Goal: Check status: Check status

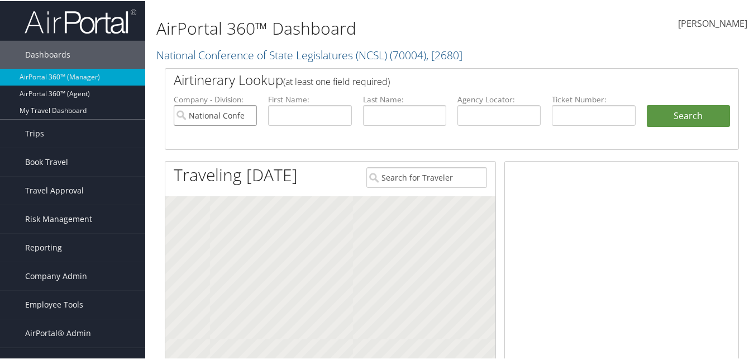
click at [246, 118] on input "National Conference of State Legislatures (NCSL)" at bounding box center [215, 114] width 83 height 21
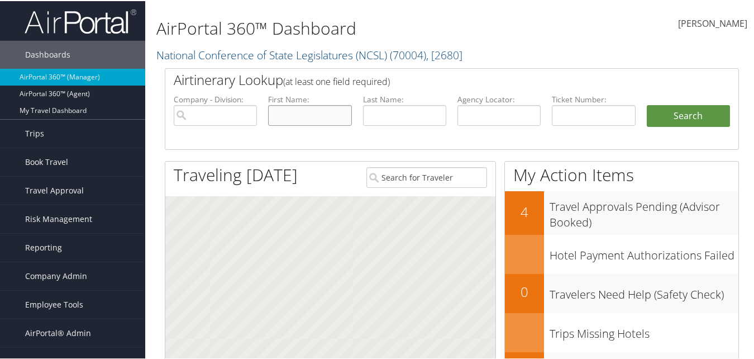
click at [294, 115] on input "text" at bounding box center [309, 114] width 83 height 21
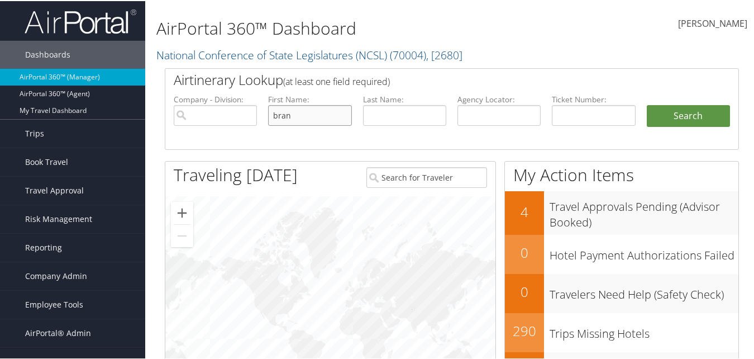
type input "bran"
click at [400, 108] on input "text" at bounding box center [404, 114] width 83 height 21
type input "[PERSON_NAME]"
click at [647, 104] on button "Search" at bounding box center [688, 115] width 83 height 22
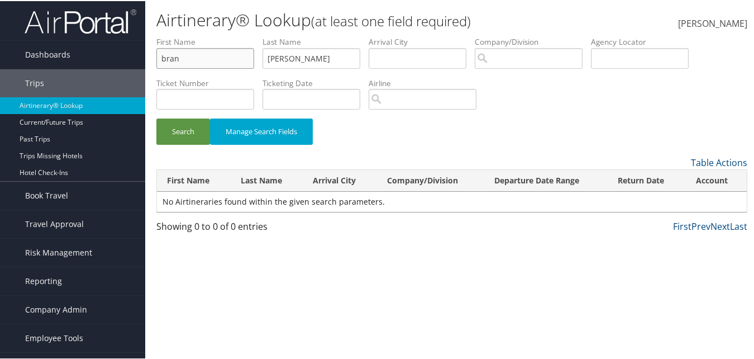
click at [171, 58] on input "bran" at bounding box center [205, 57] width 98 height 21
type input "brian"
click at [176, 136] on button "Search" at bounding box center [183, 130] width 54 height 26
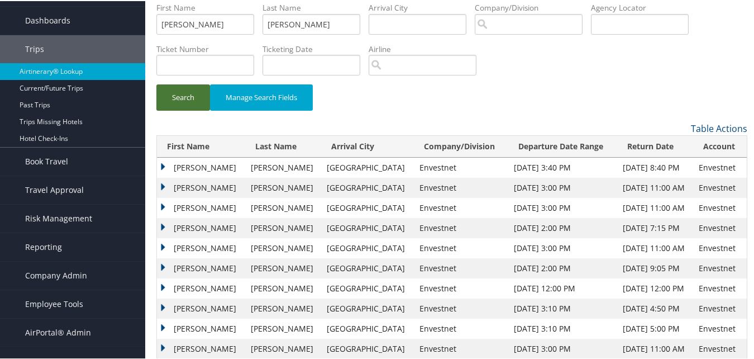
scroll to position [53, 0]
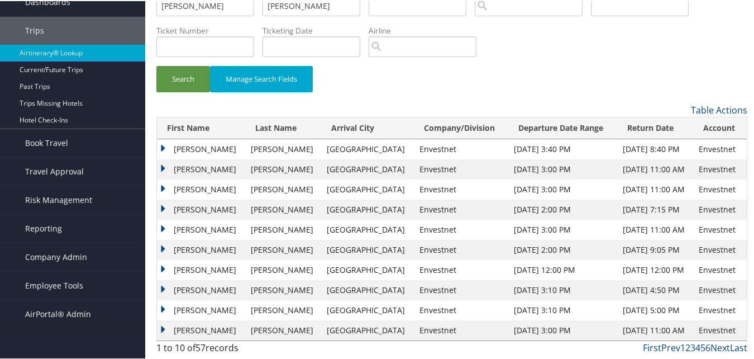
click at [161, 287] on td "BRIAN ANTHONY" at bounding box center [201, 289] width 88 height 20
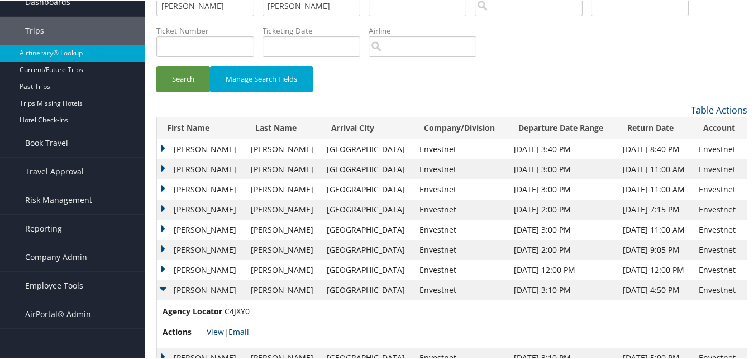
click at [211, 328] on link "View" at bounding box center [215, 330] width 17 height 11
